Goal: Transaction & Acquisition: Subscribe to service/newsletter

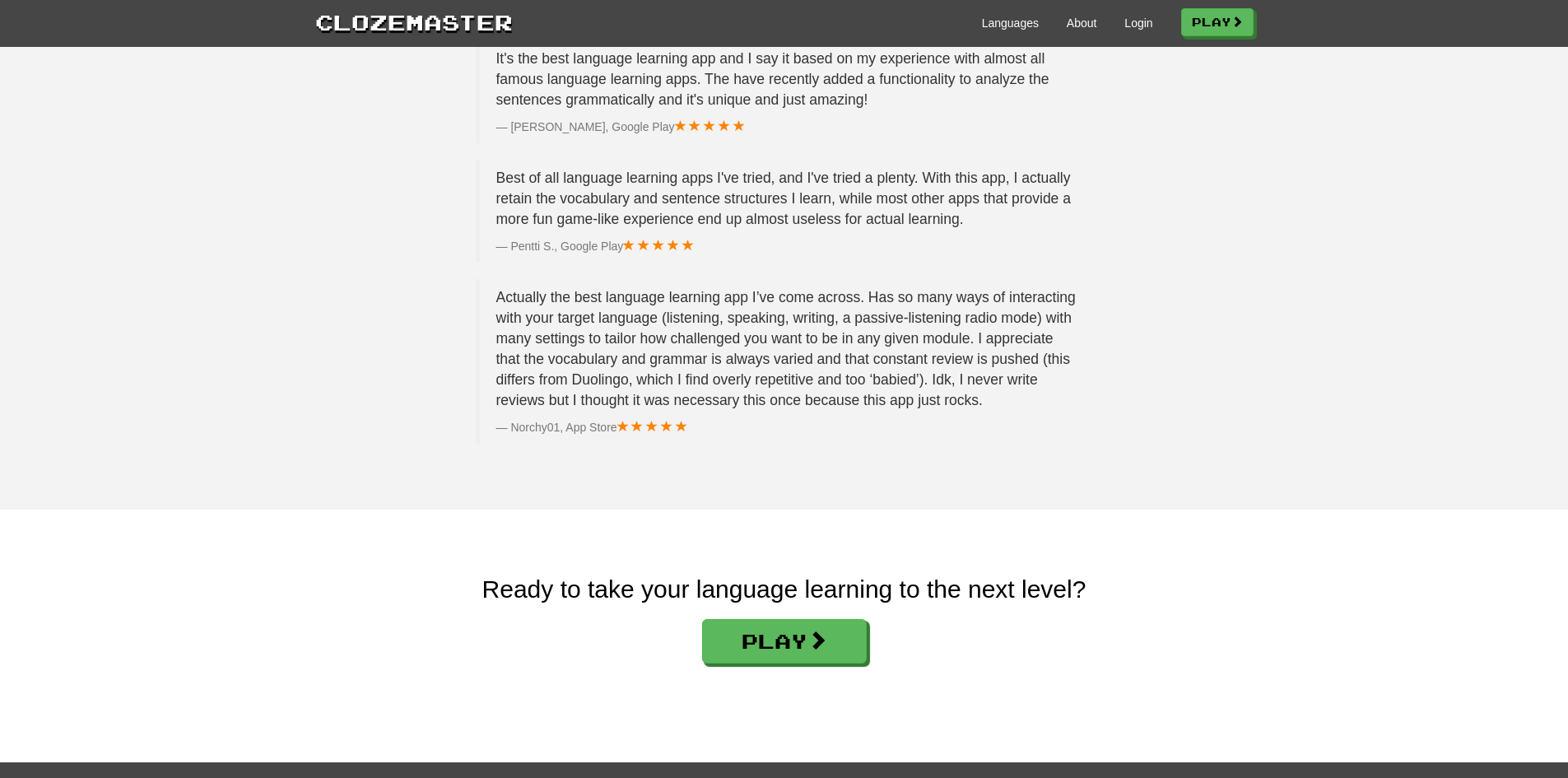
scroll to position [2539, 0]
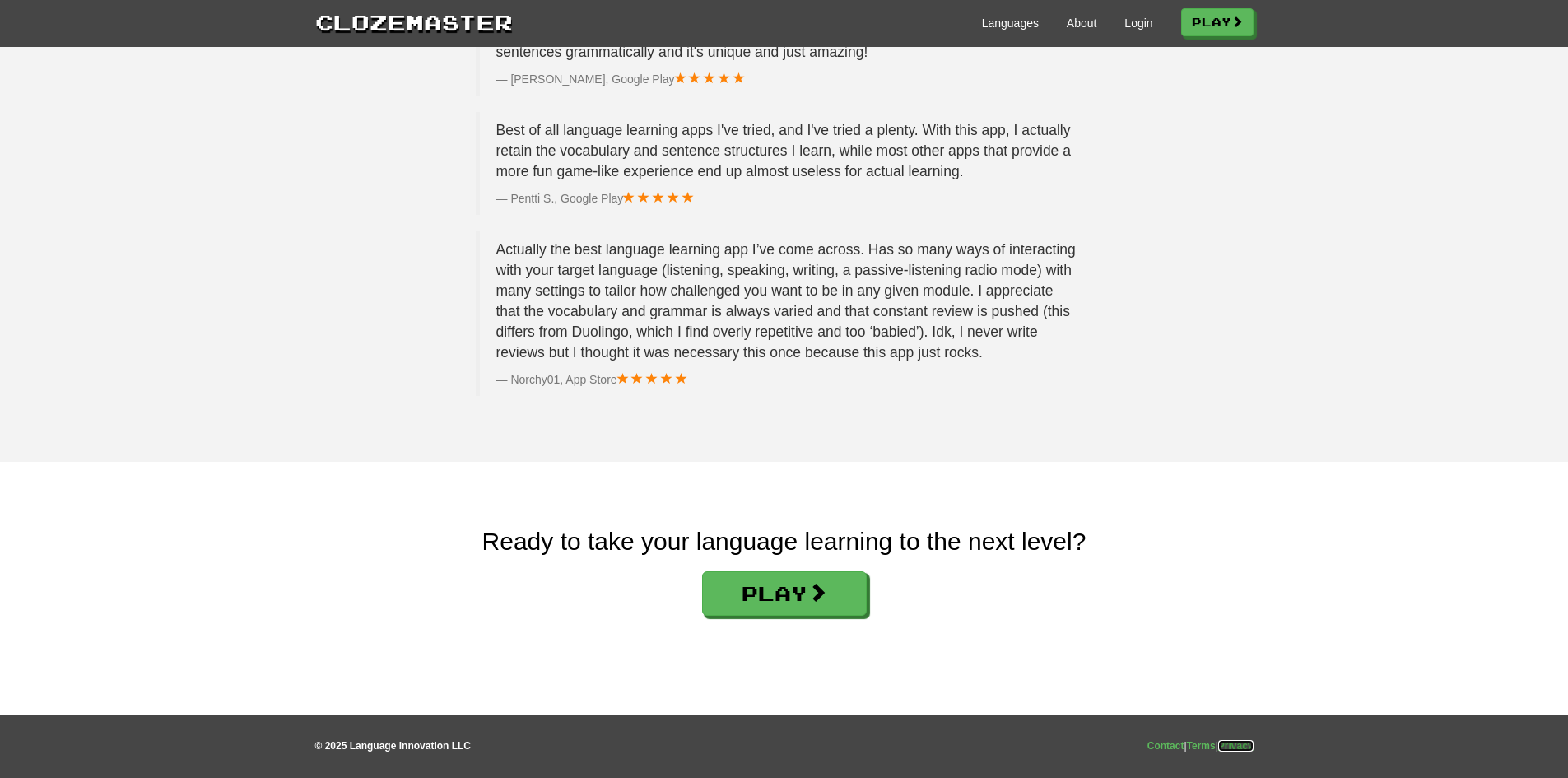
click at [1230, 744] on link "Privacy" at bounding box center [1235, 746] width 35 height 12
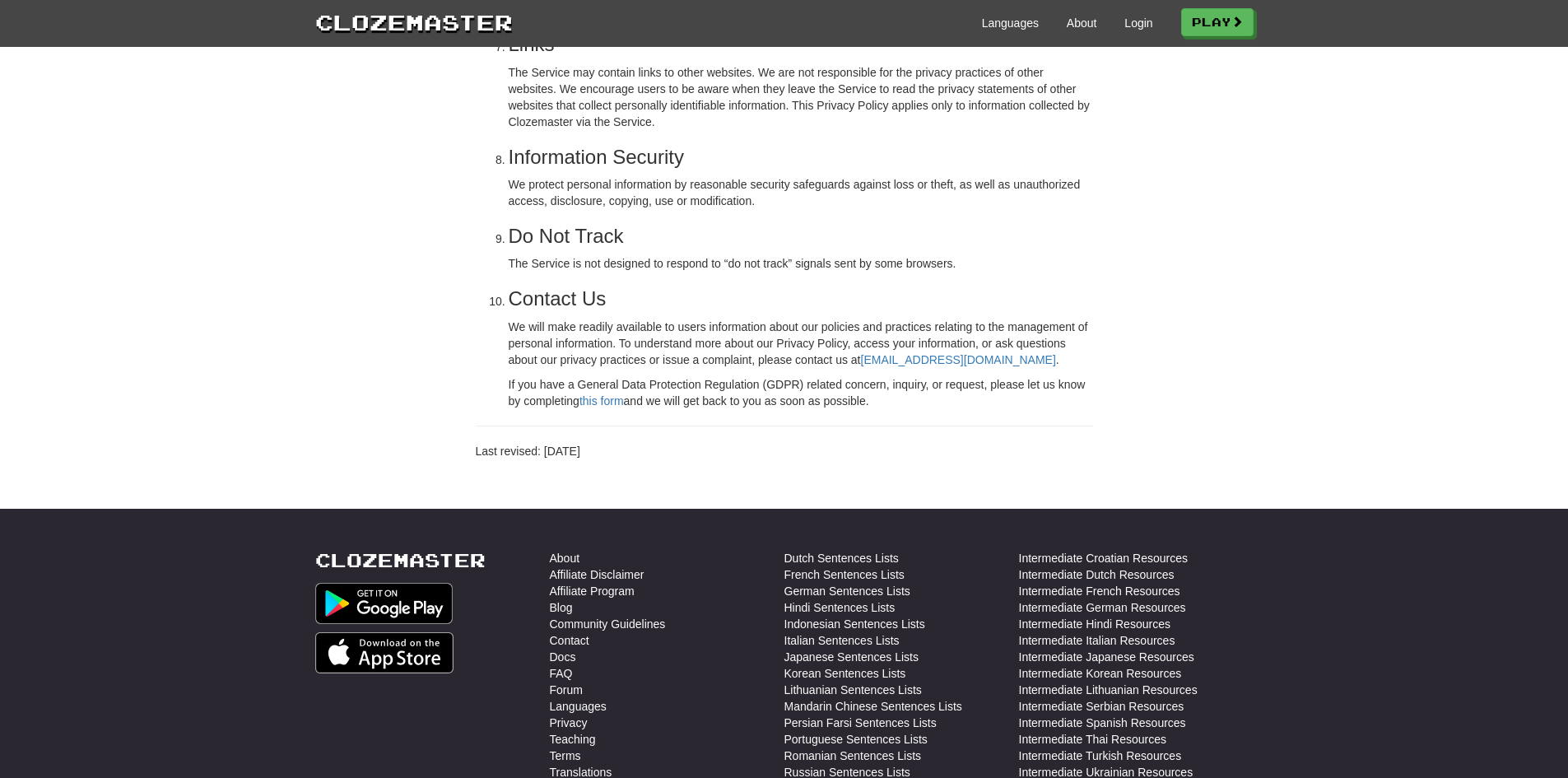
scroll to position [1825, 0]
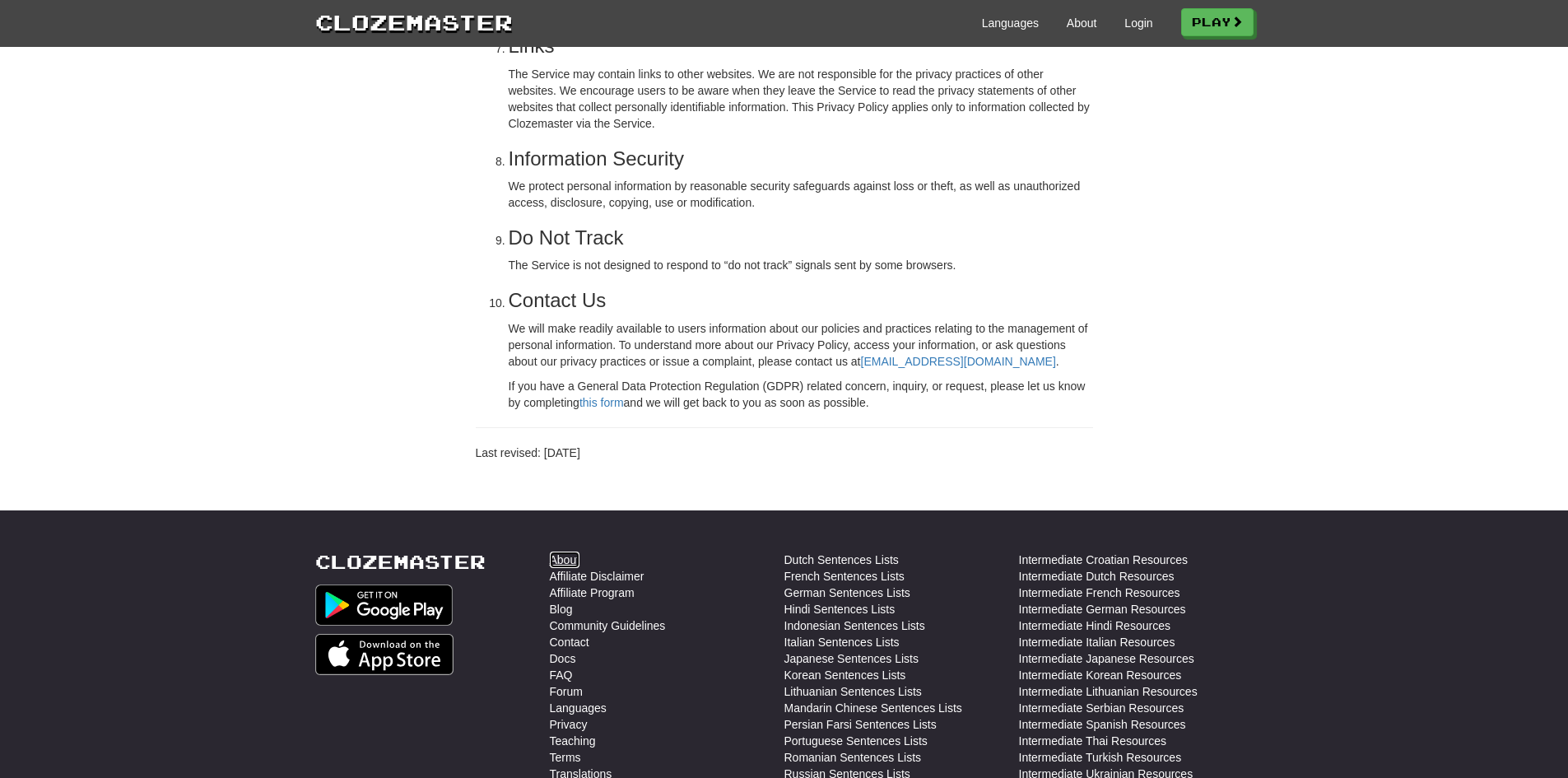
click at [565, 568] on link "About" at bounding box center [565, 560] width 30 height 16
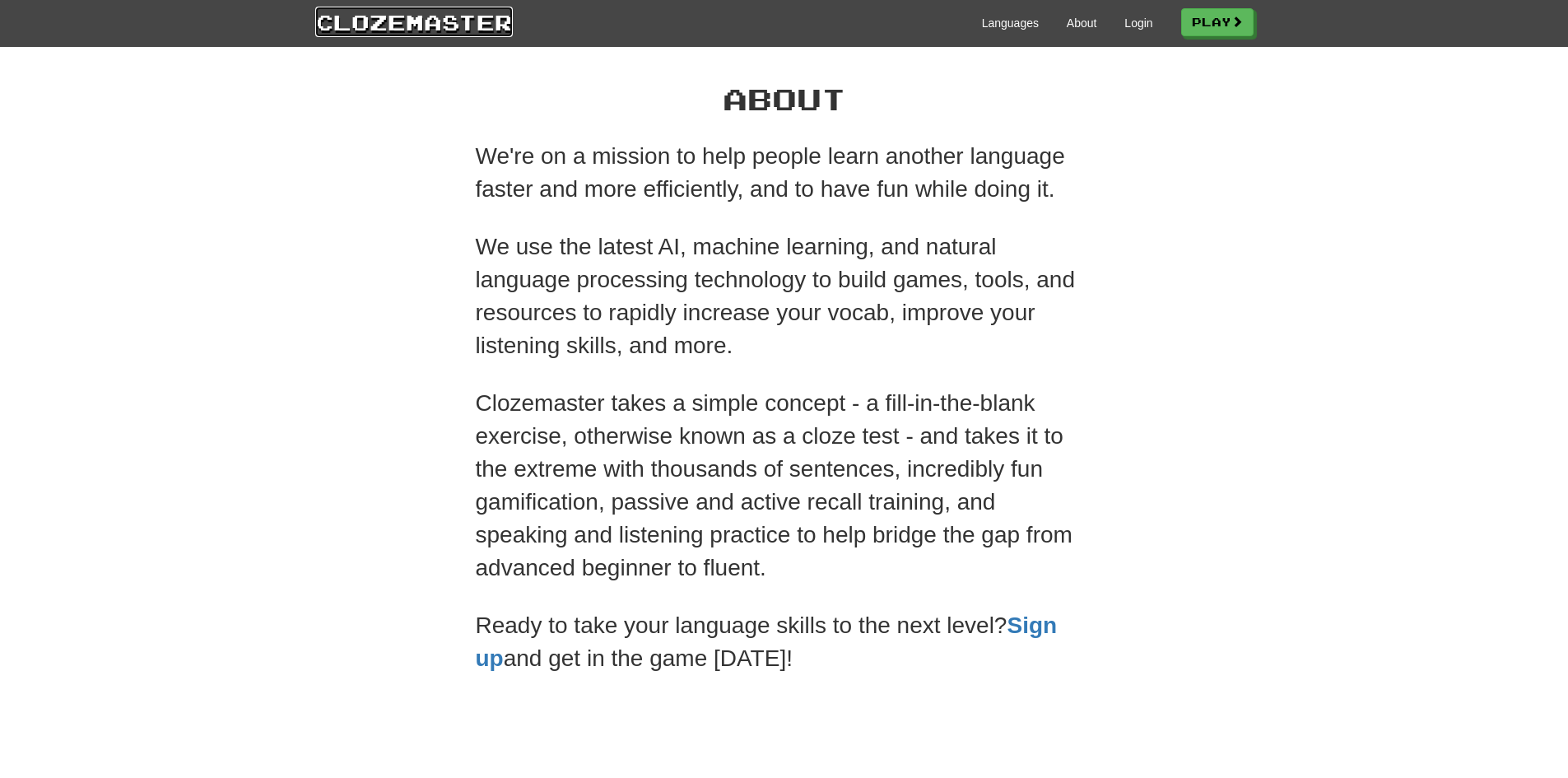
click at [430, 17] on link "Clozemaster" at bounding box center [414, 21] width 198 height 30
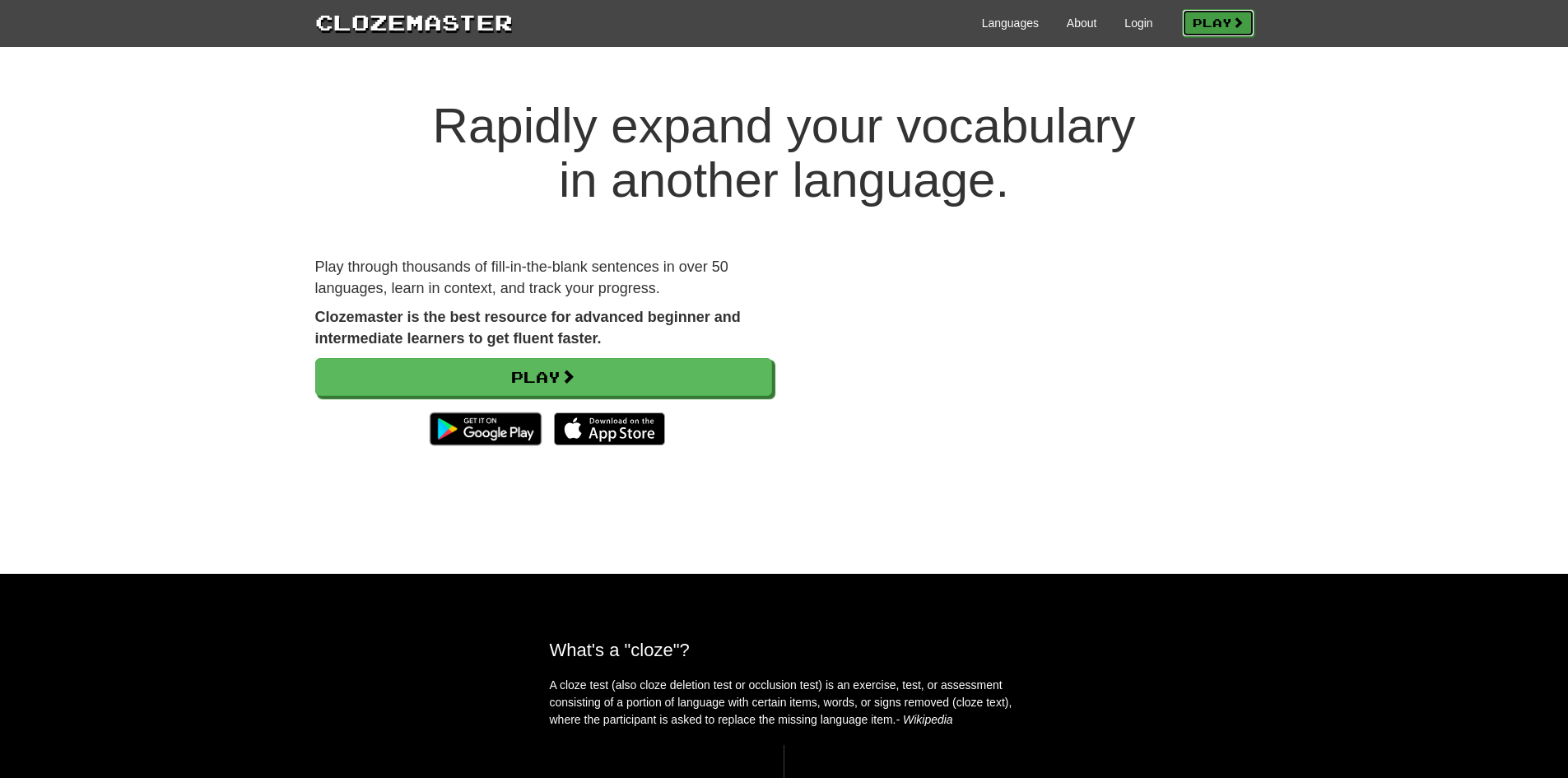
click at [1212, 19] on link "Play" at bounding box center [1218, 23] width 72 height 28
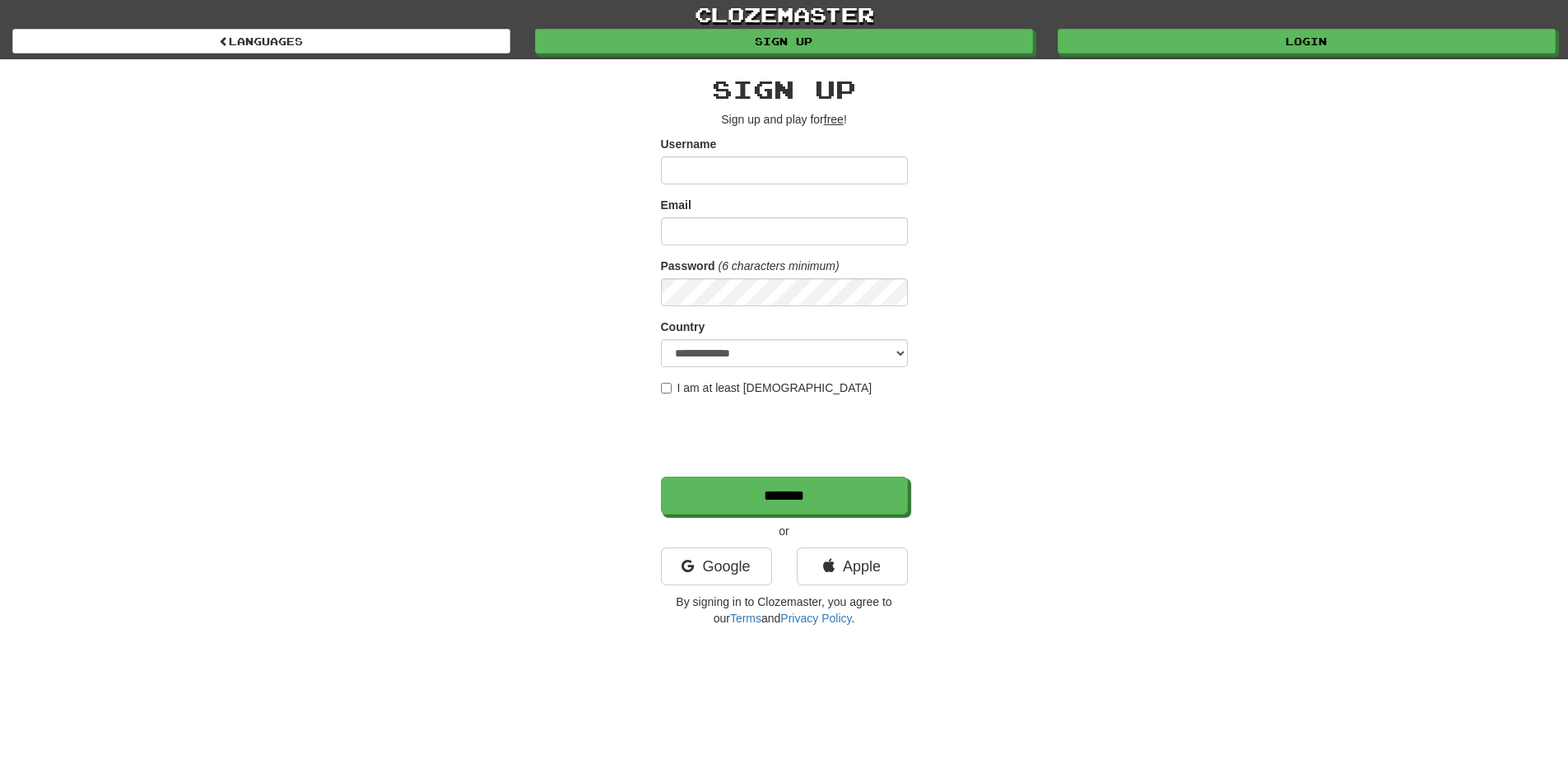
click at [977, 568] on div "**********" at bounding box center [784, 347] width 963 height 575
click at [882, 572] on link "Apple" at bounding box center [852, 566] width 111 height 38
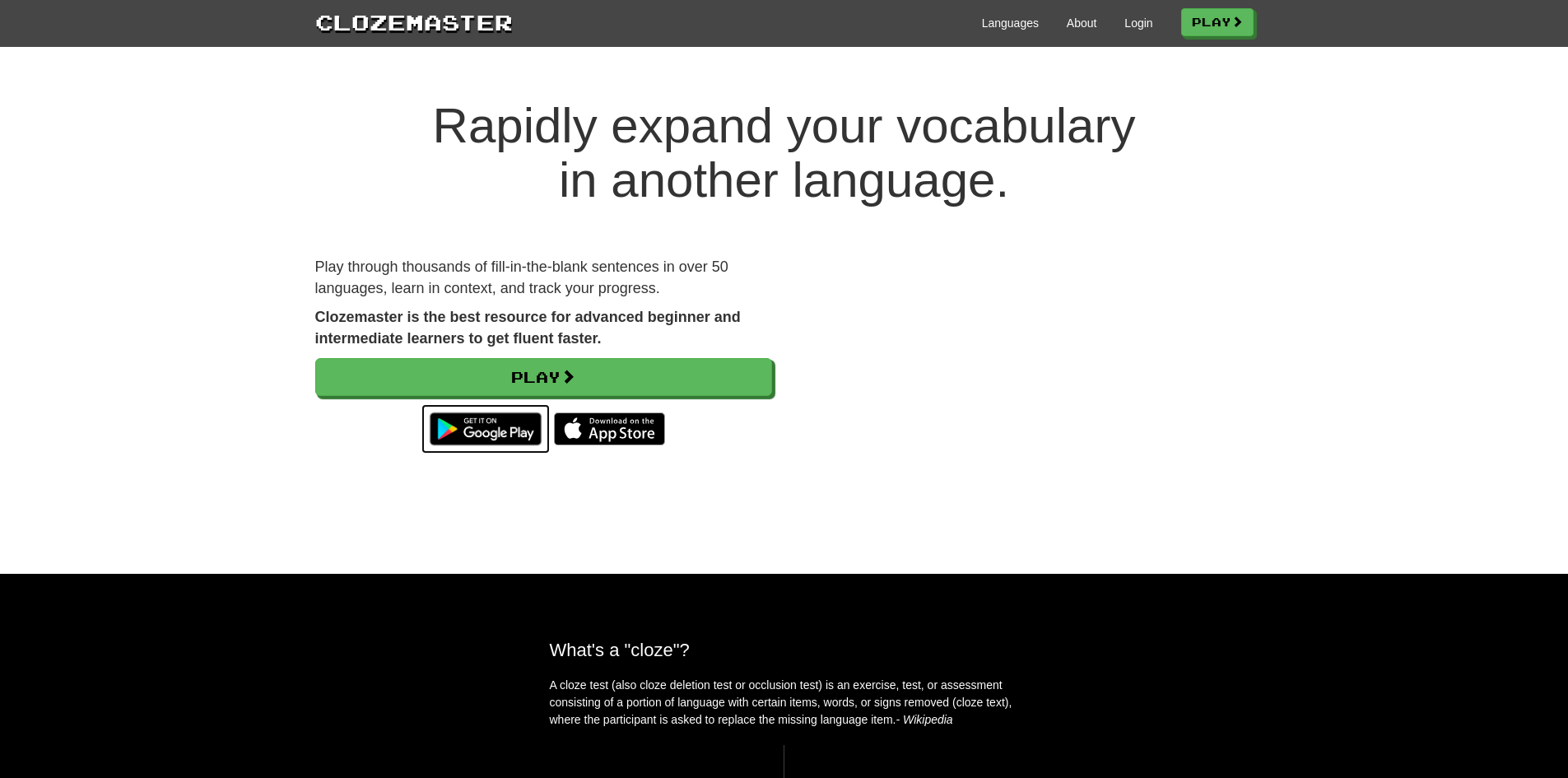
click at [510, 421] on img at bounding box center [485, 429] width 128 height 49
